Goal: Check status

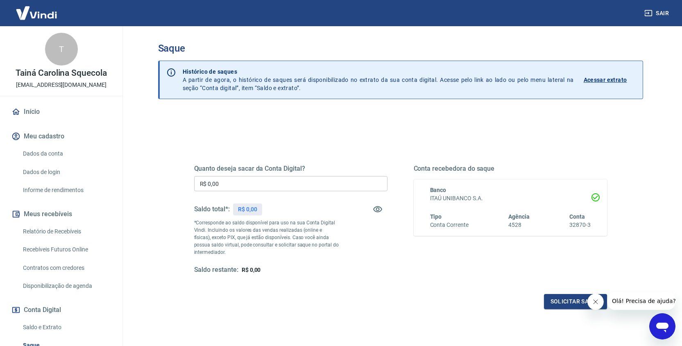
click at [597, 81] on p "Acessar extrato" at bounding box center [605, 80] width 43 height 8
